Goal: Task Accomplishment & Management: Manage account settings

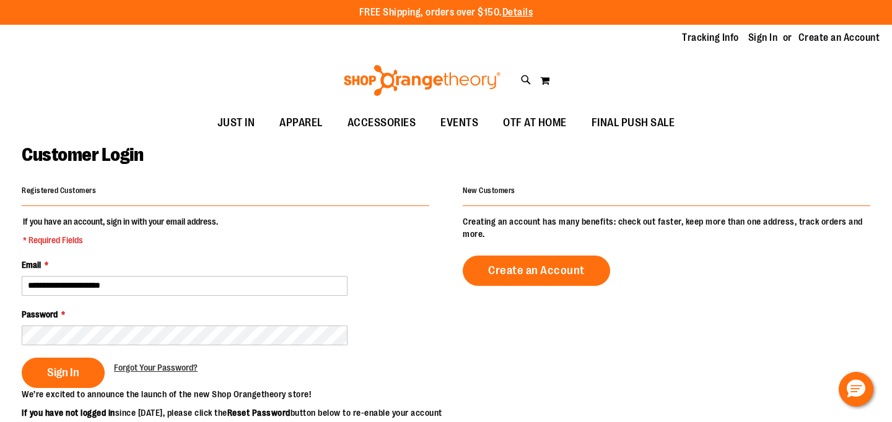
type input "**********"
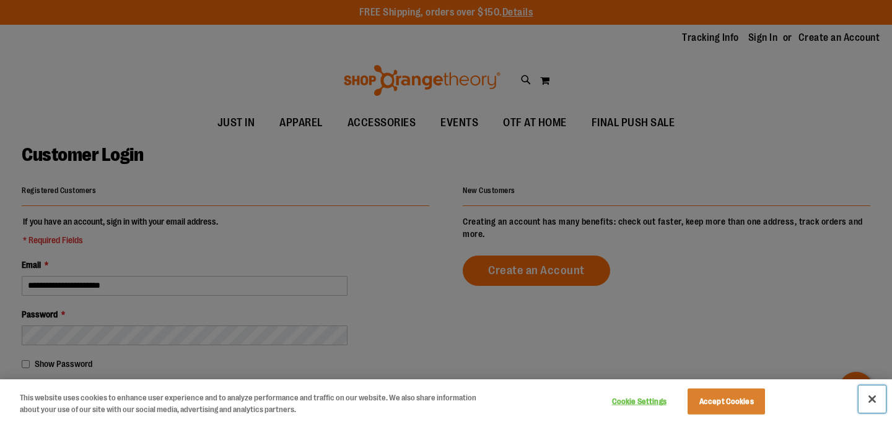
click at [874, 401] on button "Close" at bounding box center [871, 399] width 27 height 27
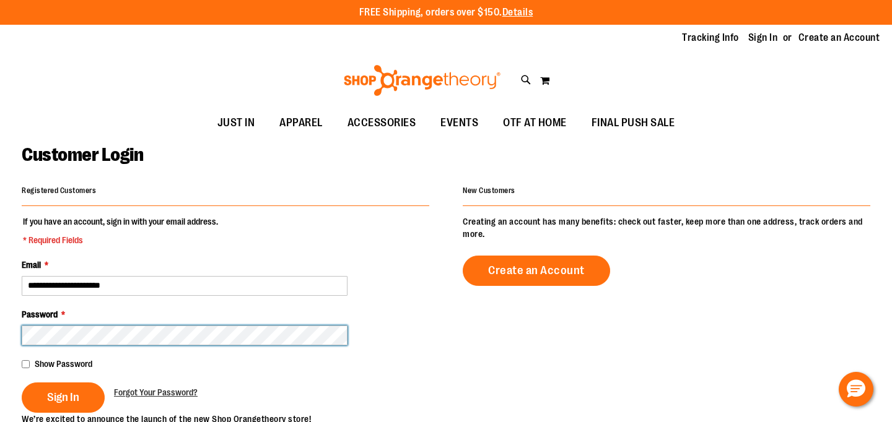
click at [22, 383] on button "Sign In" at bounding box center [63, 398] width 83 height 30
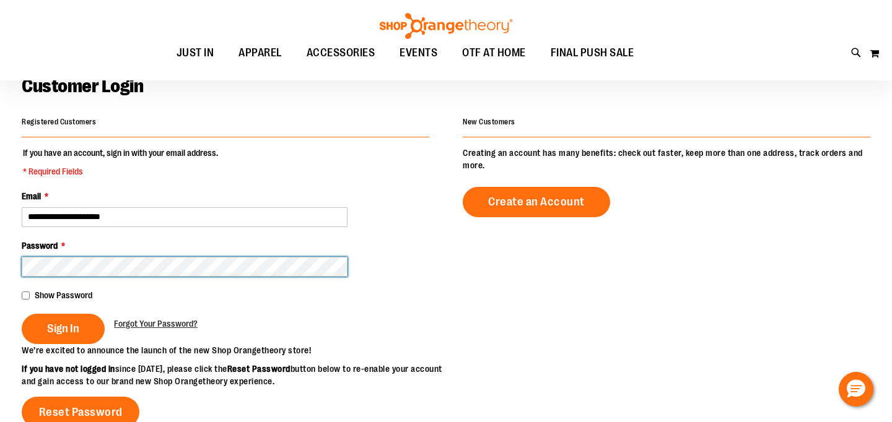
scroll to position [68, 0]
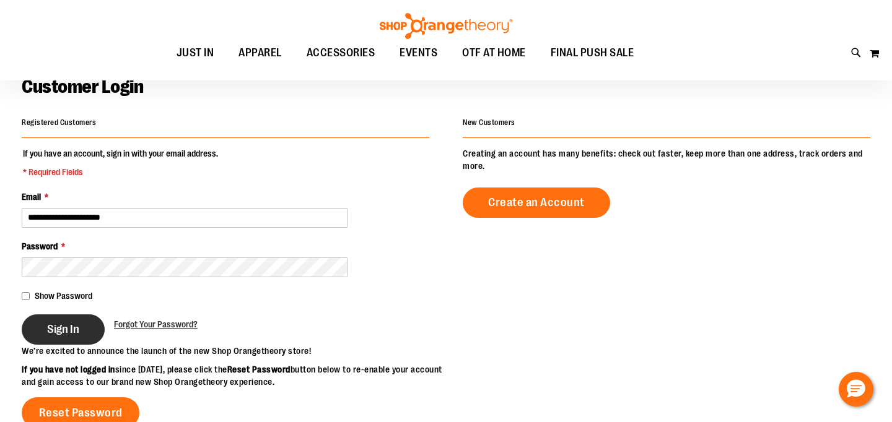
click at [49, 334] on span "Sign In" at bounding box center [63, 330] width 32 height 14
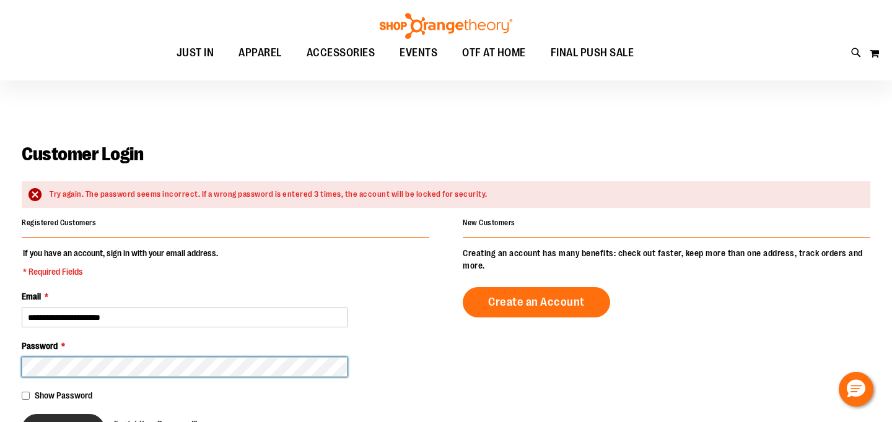
scroll to position [22, 0]
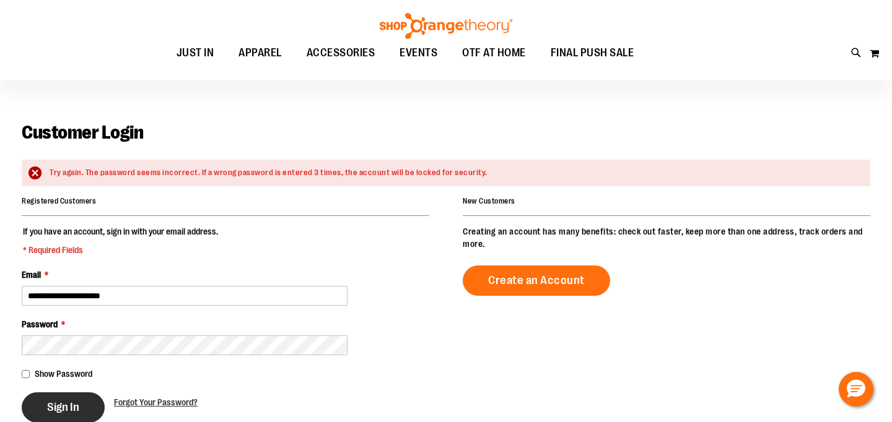
click at [68, 406] on span "Sign In" at bounding box center [63, 408] width 32 height 14
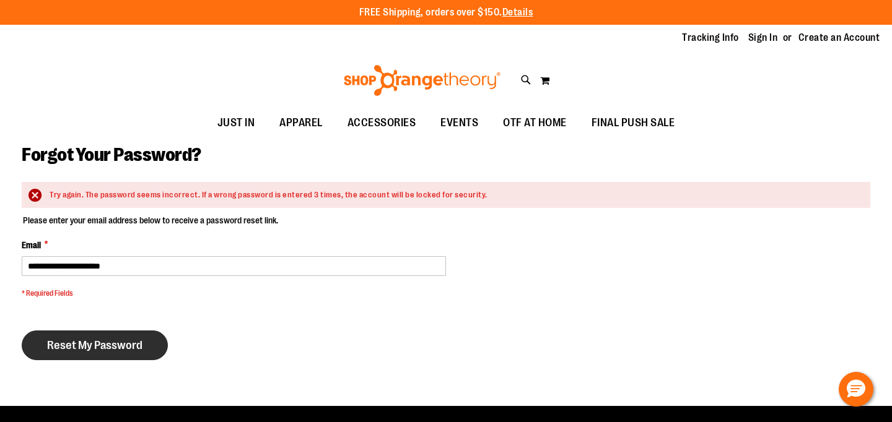
click at [105, 340] on span "Reset My Password" at bounding box center [94, 346] width 95 height 14
click at [111, 346] on span "Reset My Password" at bounding box center [94, 346] width 95 height 14
